Goal: Task Accomplishment & Management: Manage account settings

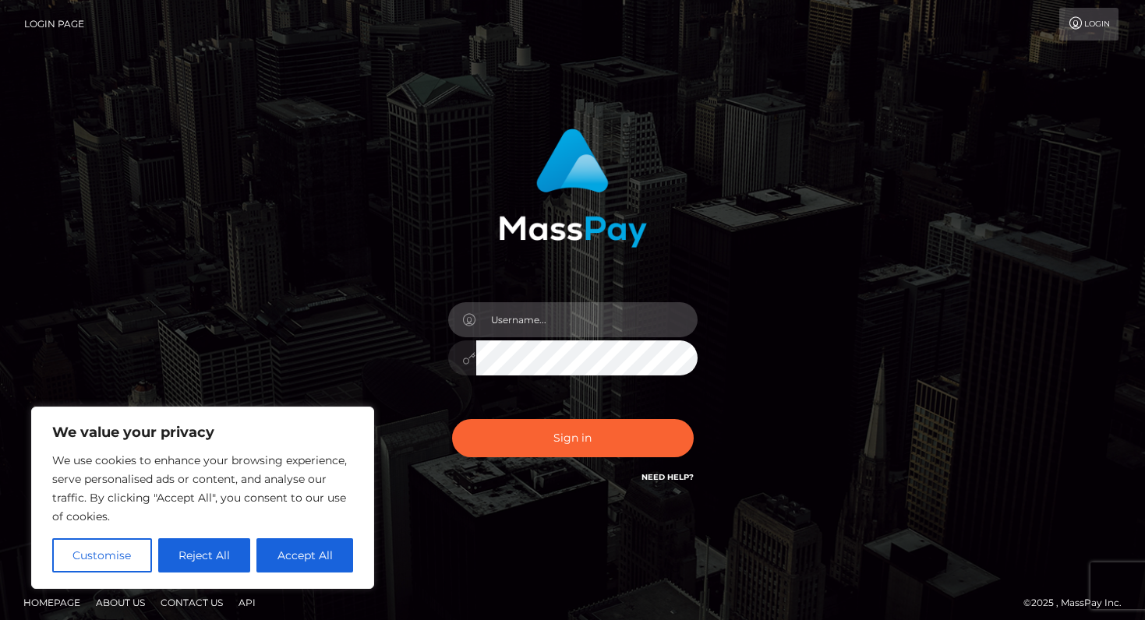
type input "ayanefiona@gmail.com"
click at [572, 438] on button "Sign in" at bounding box center [573, 438] width 242 height 38
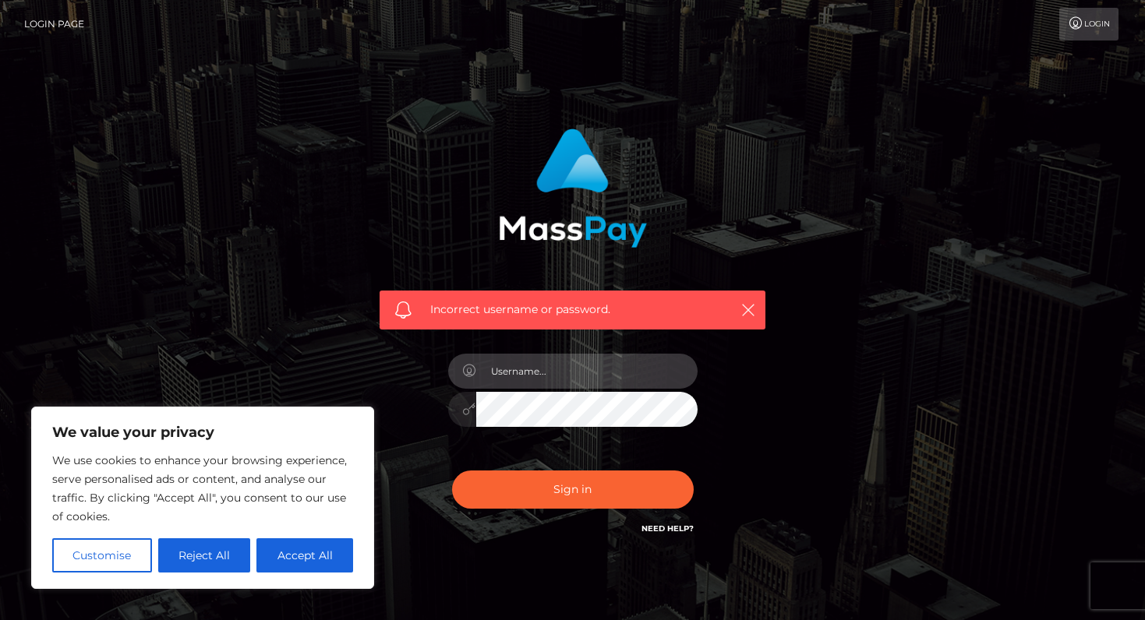
type input "ayanefiona@gmail.com"
click at [461, 405] on div at bounding box center [572, 407] width 249 height 30
click at [572, 489] on button "Sign in" at bounding box center [573, 490] width 242 height 38
click at [1079, 25] on icon at bounding box center [1076, 23] width 16 height 12
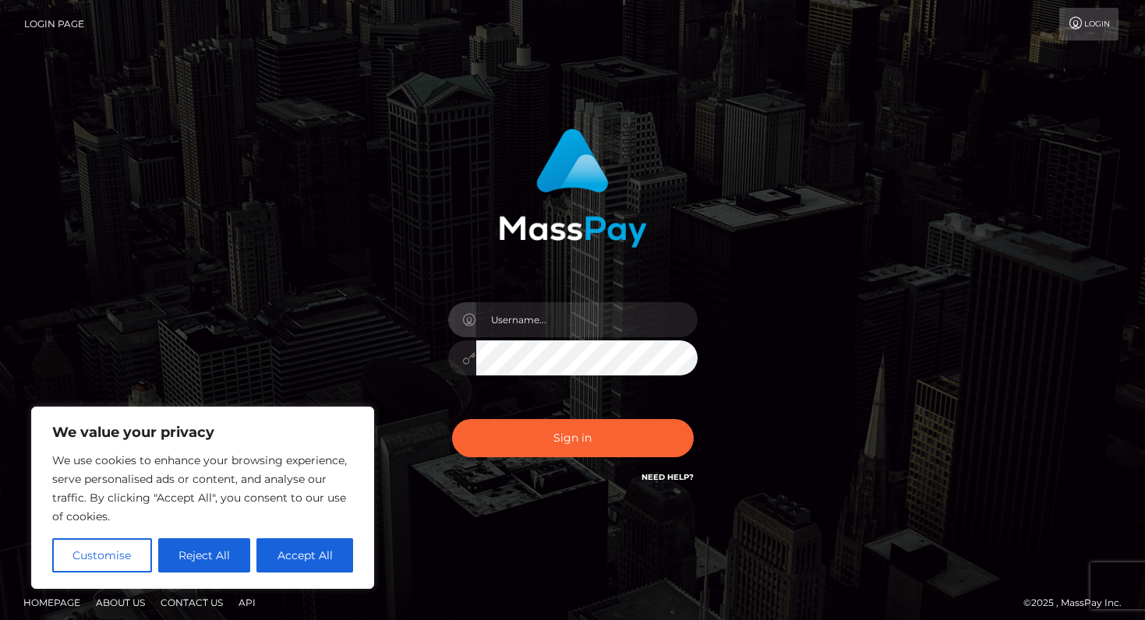
click at [712, 387] on div "Sign in" at bounding box center [572, 307] width 409 height 381
click at [669, 477] on link "Need Help?" at bounding box center [667, 477] width 52 height 10
